Goal: Check status: Check status

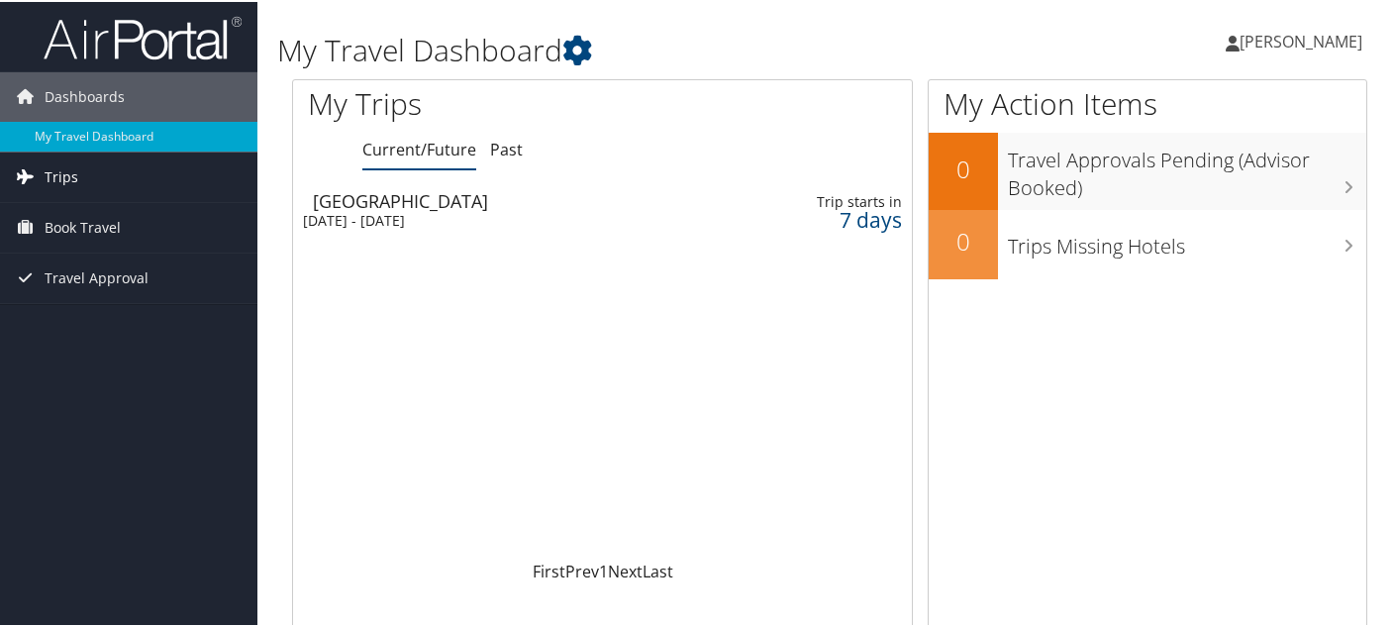
click at [86, 181] on link "Trips" at bounding box center [128, 174] width 257 height 49
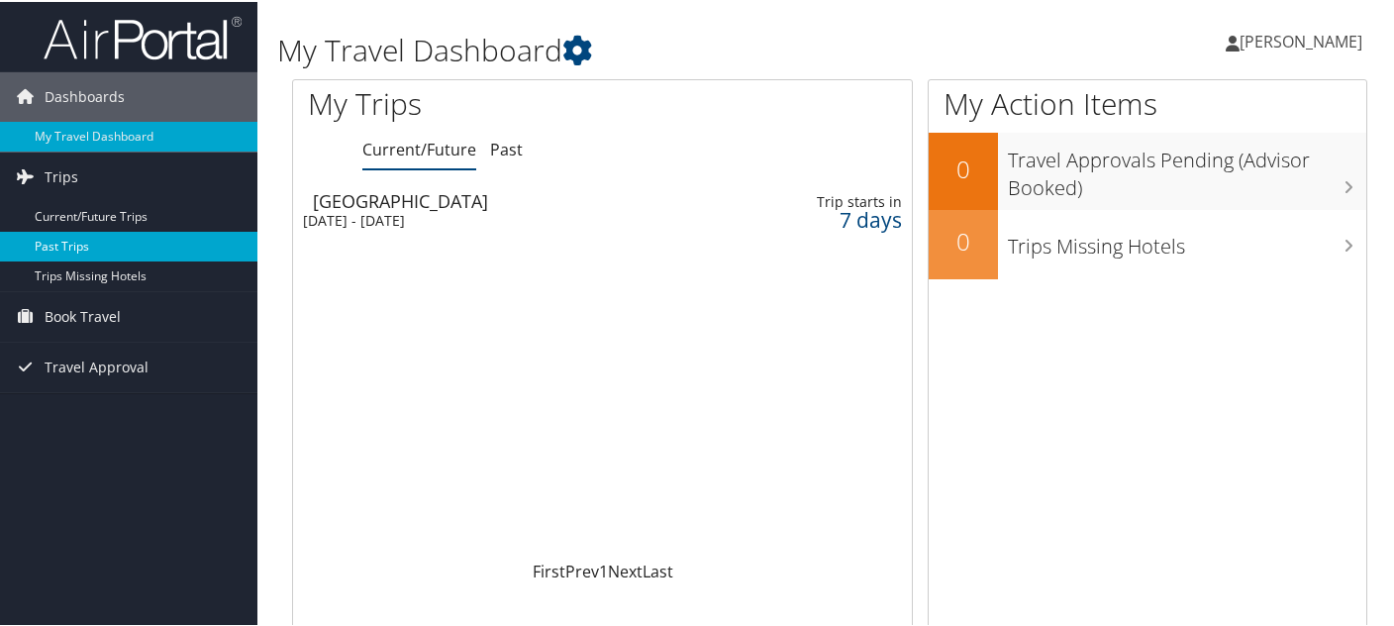
click at [82, 244] on link "Past Trips" at bounding box center [128, 245] width 257 height 30
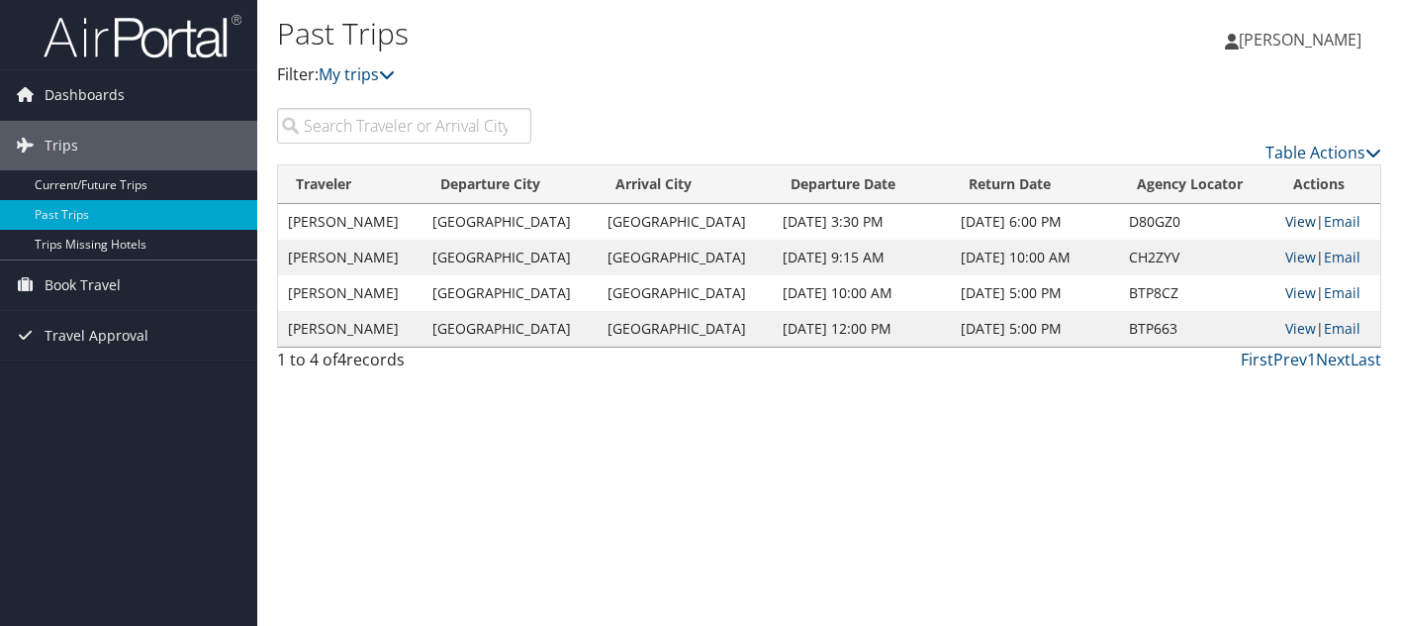
click at [1297, 221] on link "View" at bounding box center [1301, 221] width 31 height 19
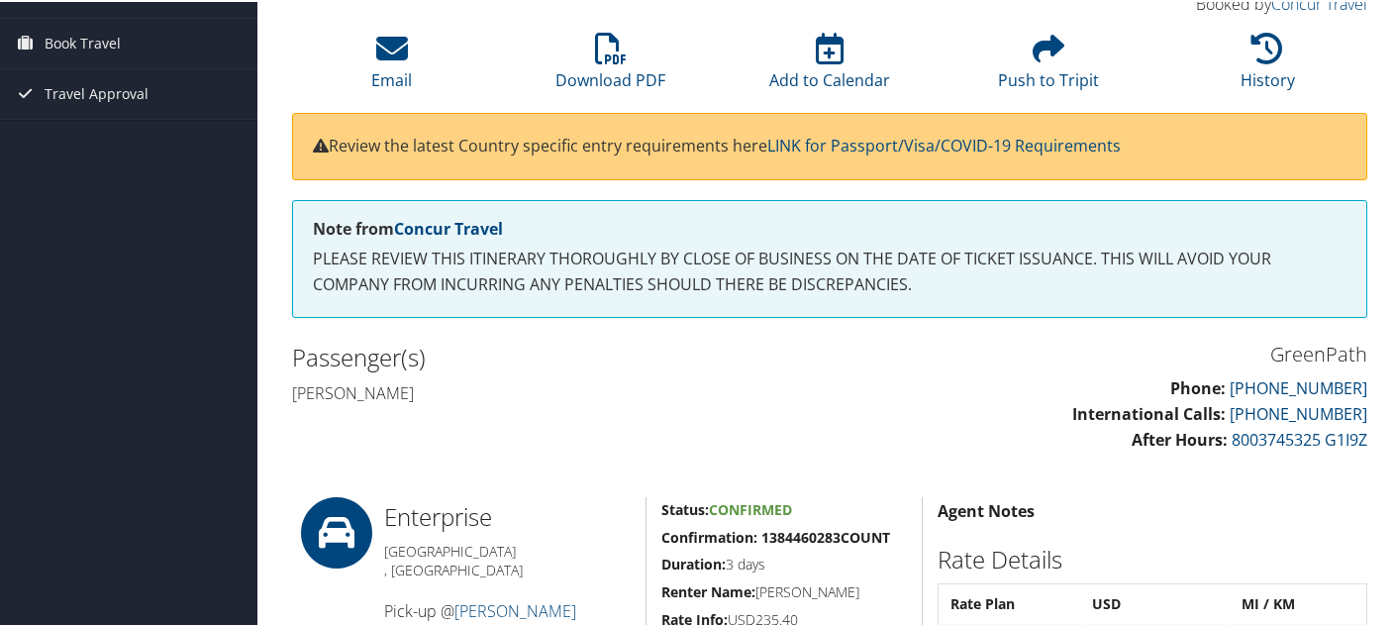
scroll to position [142, 0]
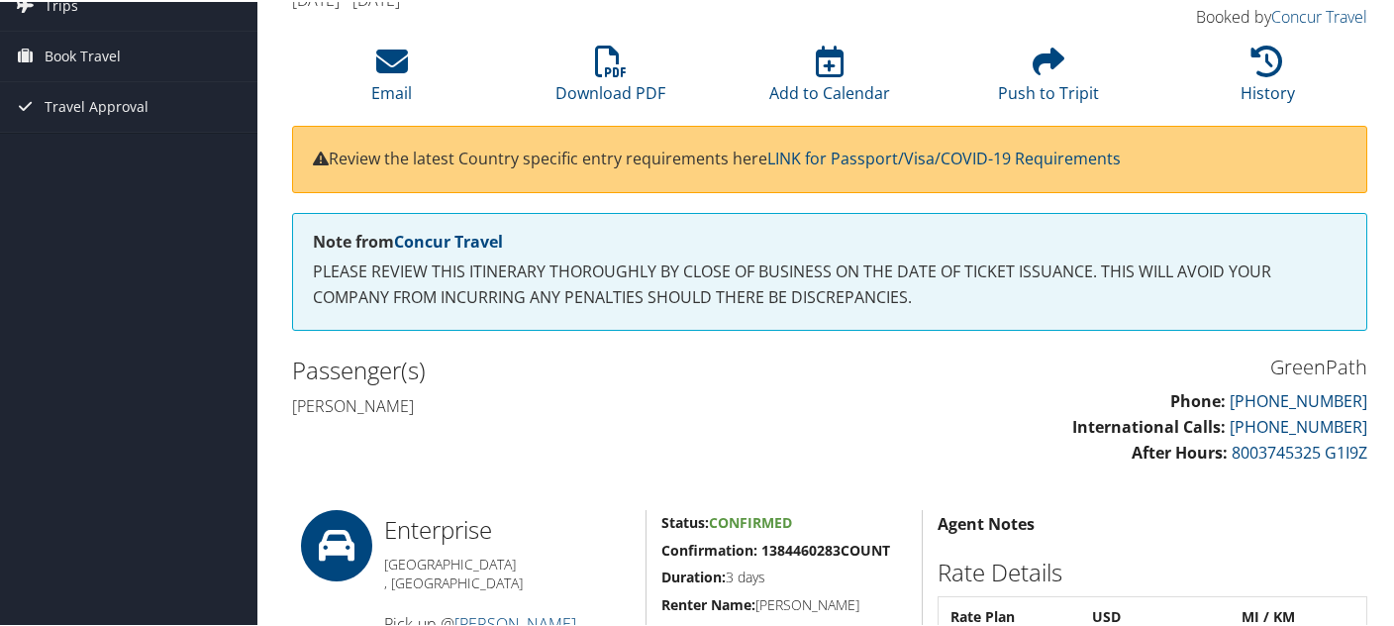
click at [57, 278] on div "Dashboards My Travel Dashboard Trips Current/Future Trips Past Trips Trips Miss…" at bounding box center [700, 593] width 1401 height 1471
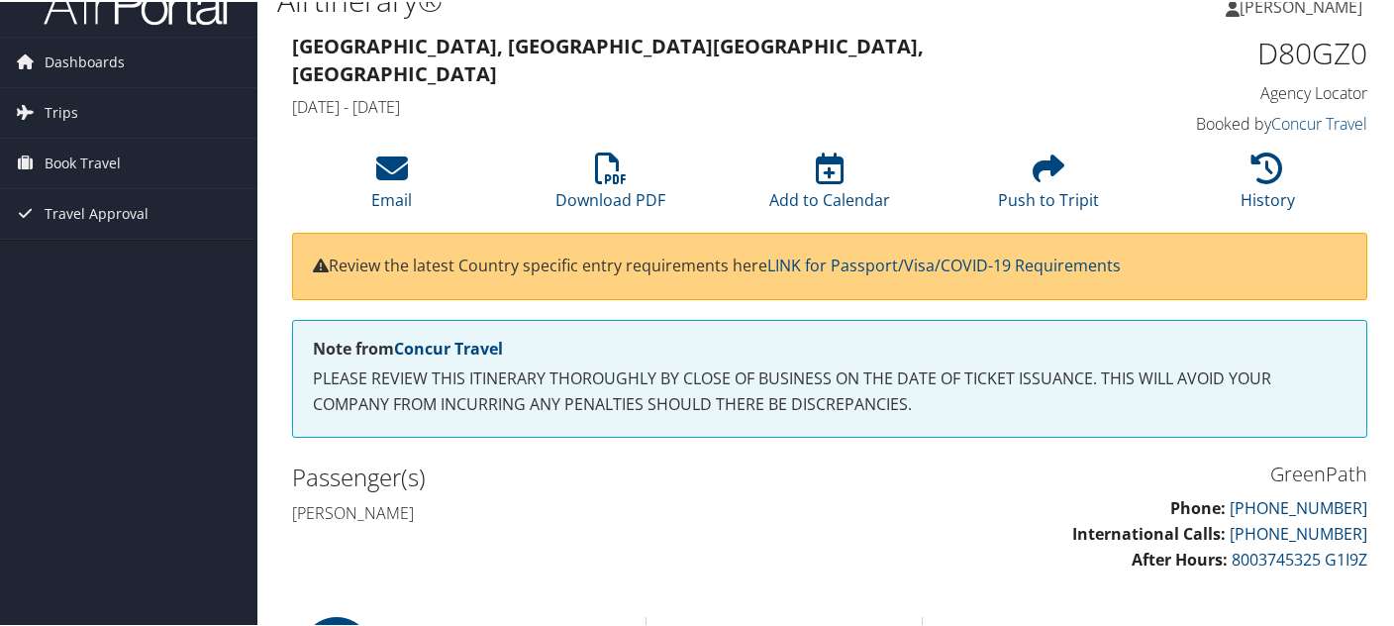
scroll to position [33, 0]
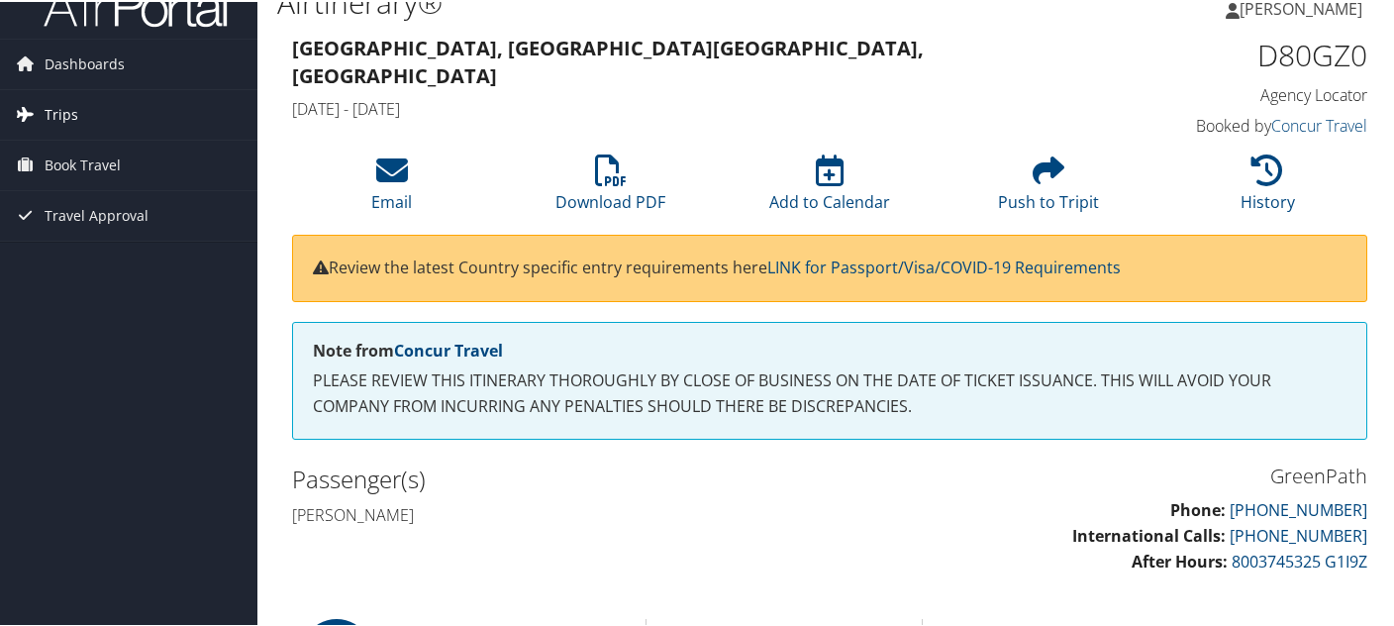
click at [67, 110] on span "Trips" at bounding box center [62, 112] width 34 height 49
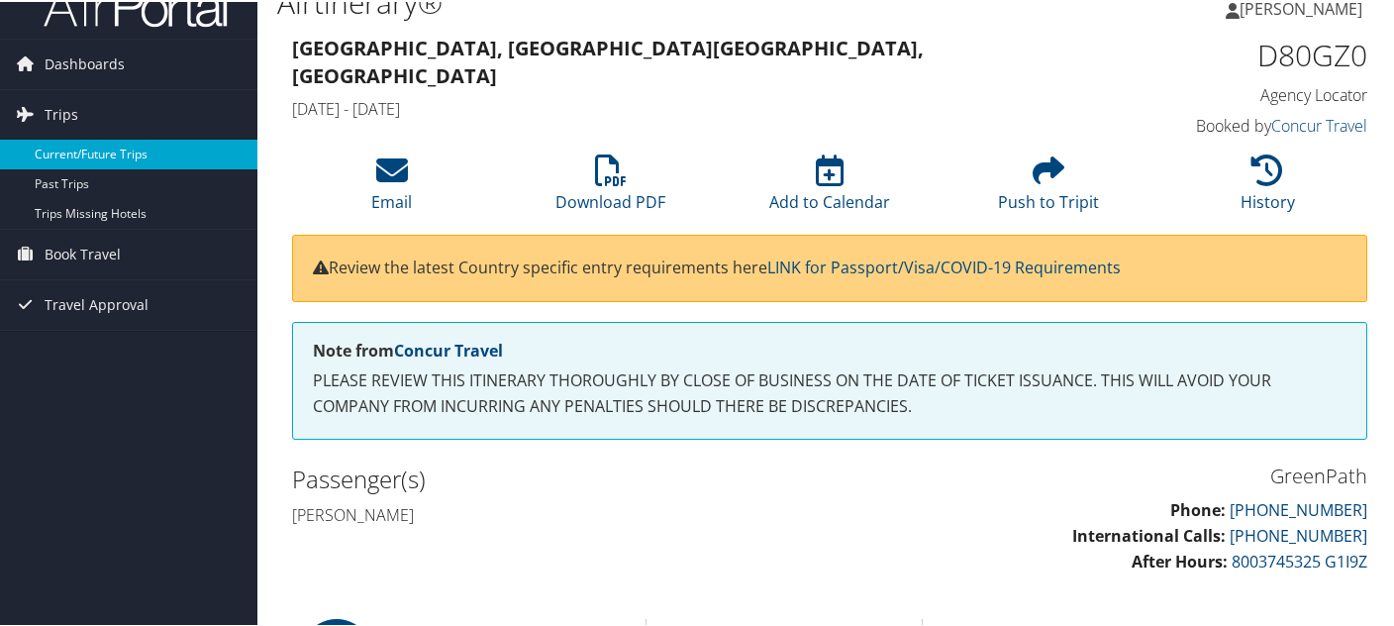
click at [82, 153] on link "Current/Future Trips" at bounding box center [128, 153] width 257 height 30
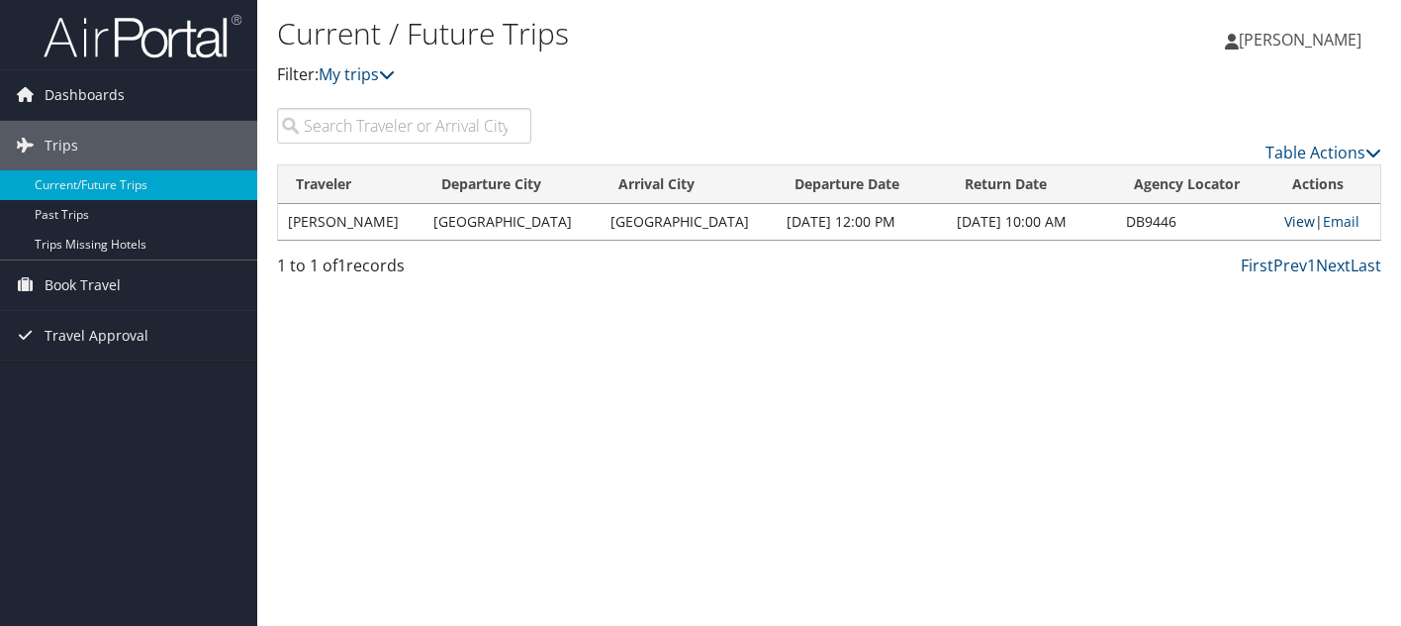
click at [1287, 213] on link "View" at bounding box center [1300, 221] width 31 height 19
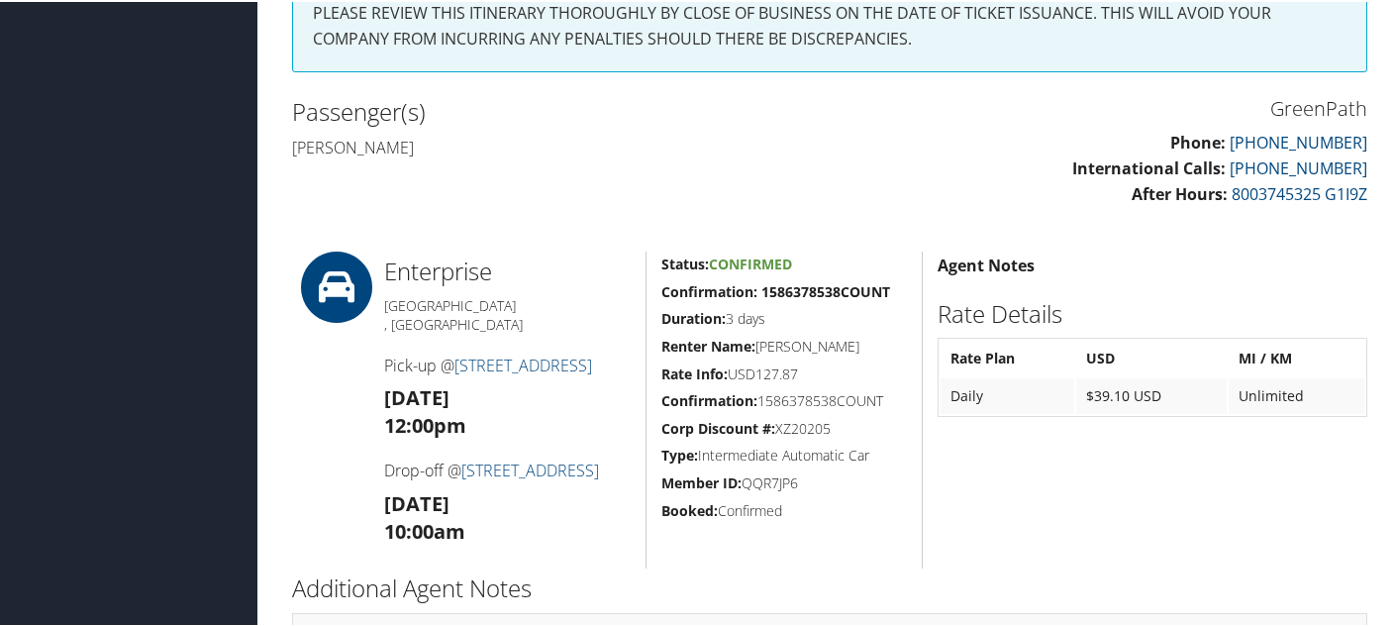
scroll to position [402, 0]
click at [1348, 293] on h2 "Rate Details" at bounding box center [1152, 310] width 430 height 34
